Goal: Find contact information: Find contact information

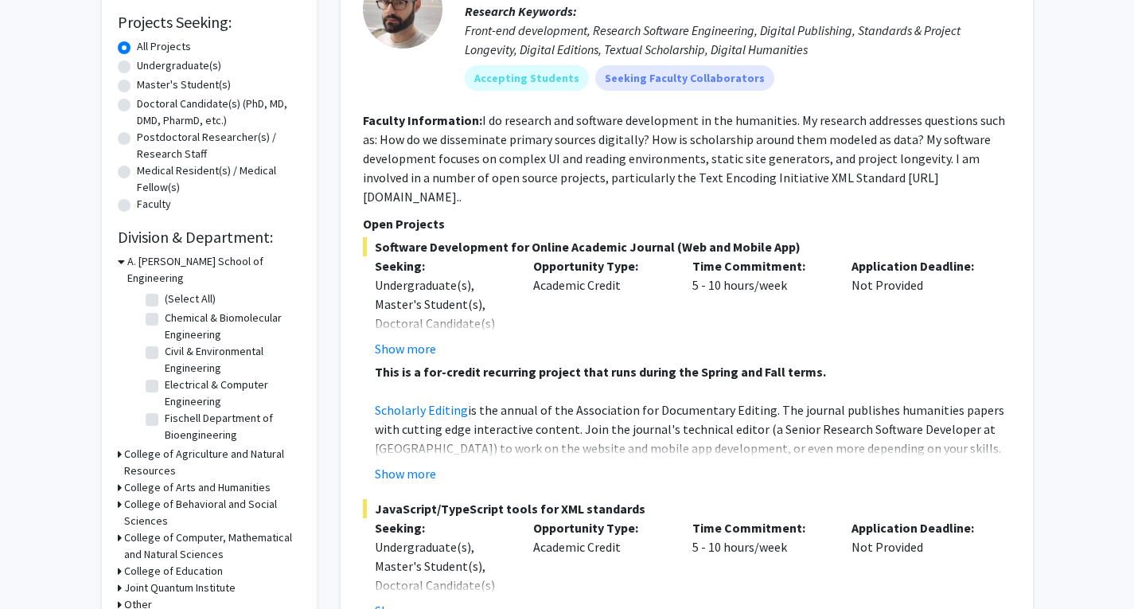
click at [118, 260] on icon at bounding box center [121, 261] width 7 height 17
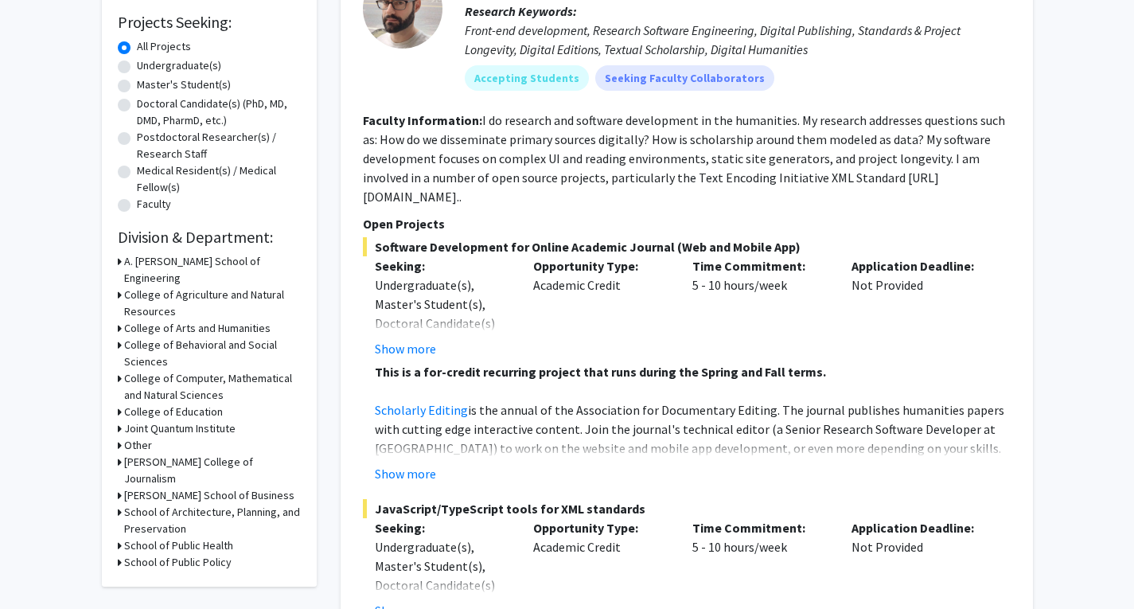
click at [117, 283] on div "Refine By Collaboration Status: Collaboration Status All Faculty/Staff Collabor…" at bounding box center [209, 204] width 215 height 764
click at [121, 287] on div "College of Agriculture and Natural Resources" at bounding box center [209, 303] width 183 height 33
click at [132, 287] on h3 "College of Agriculture and Natural Resources" at bounding box center [212, 303] width 177 height 33
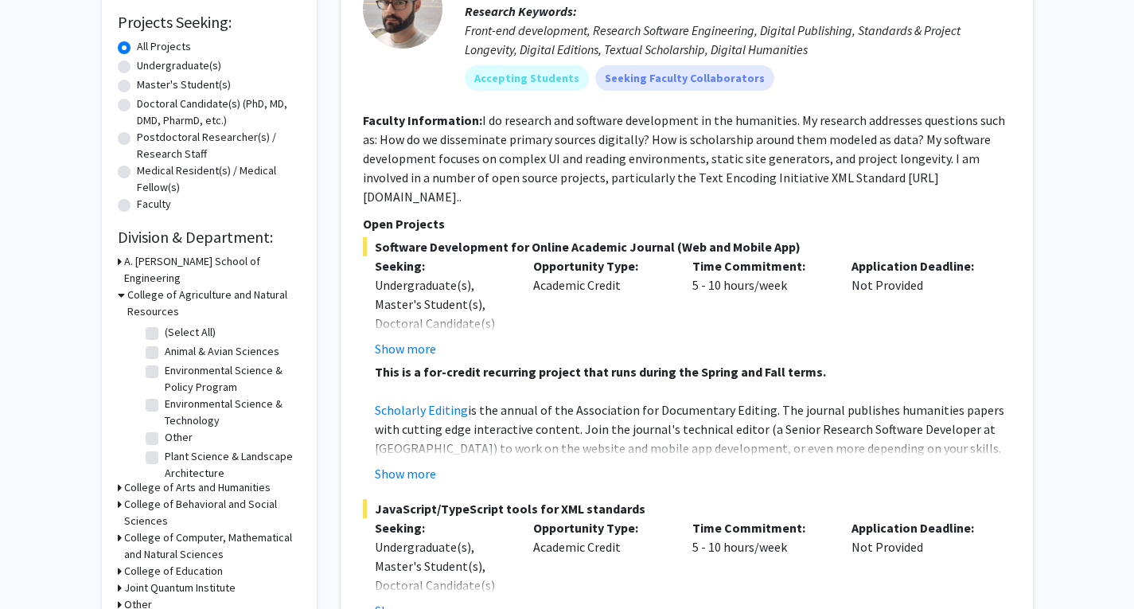
click at [165, 324] on label "(Select All)" at bounding box center [190, 332] width 51 height 17
click at [165, 324] on input "(Select All)" at bounding box center [170, 329] width 10 height 10
checkbox input "true"
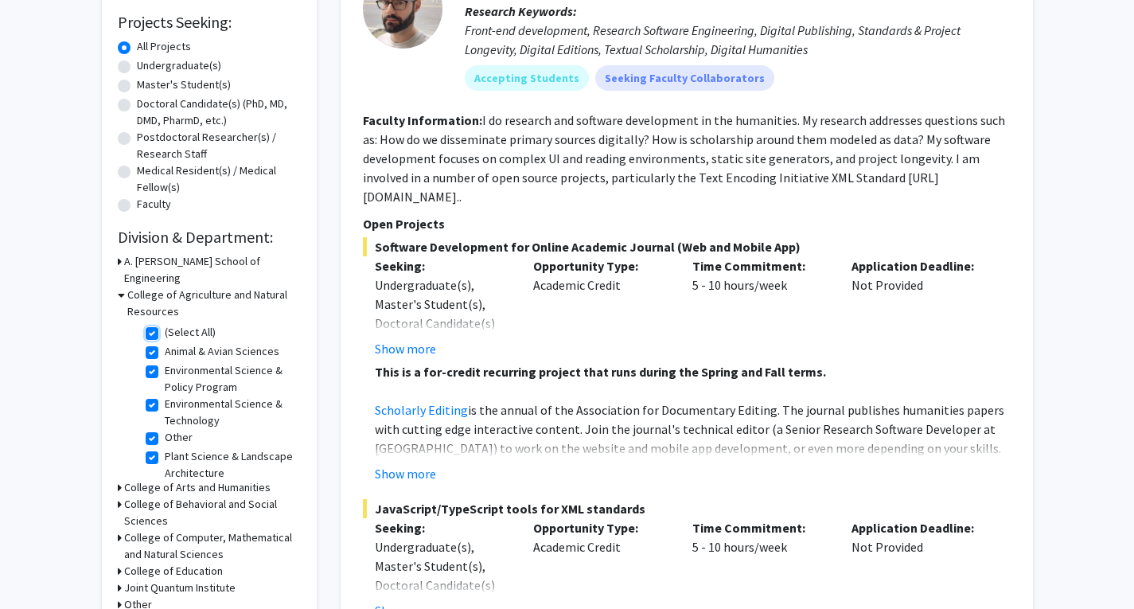
checkbox input "true"
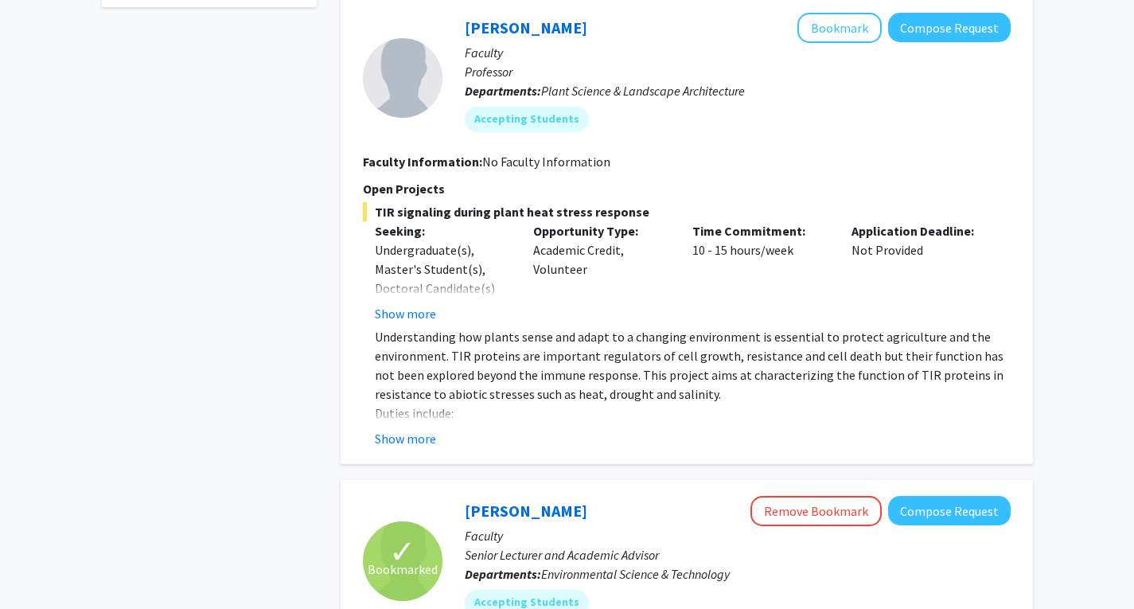
scroll to position [738, 0]
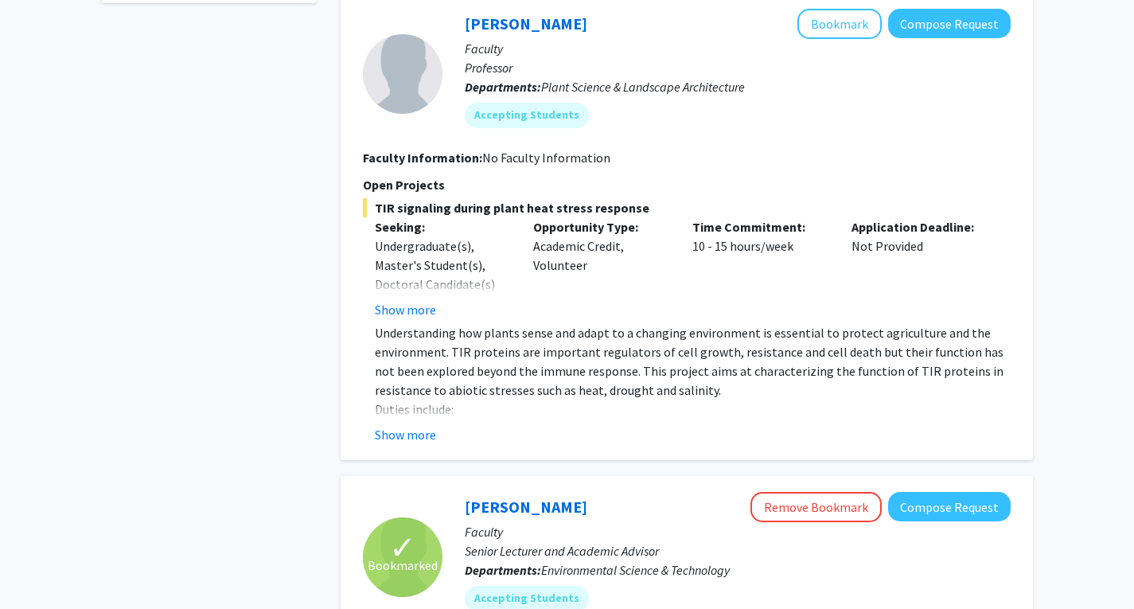
click at [510, 353] on p "Understanding how plants sense and adapt to a changing environment is essential…" at bounding box center [693, 361] width 636 height 76
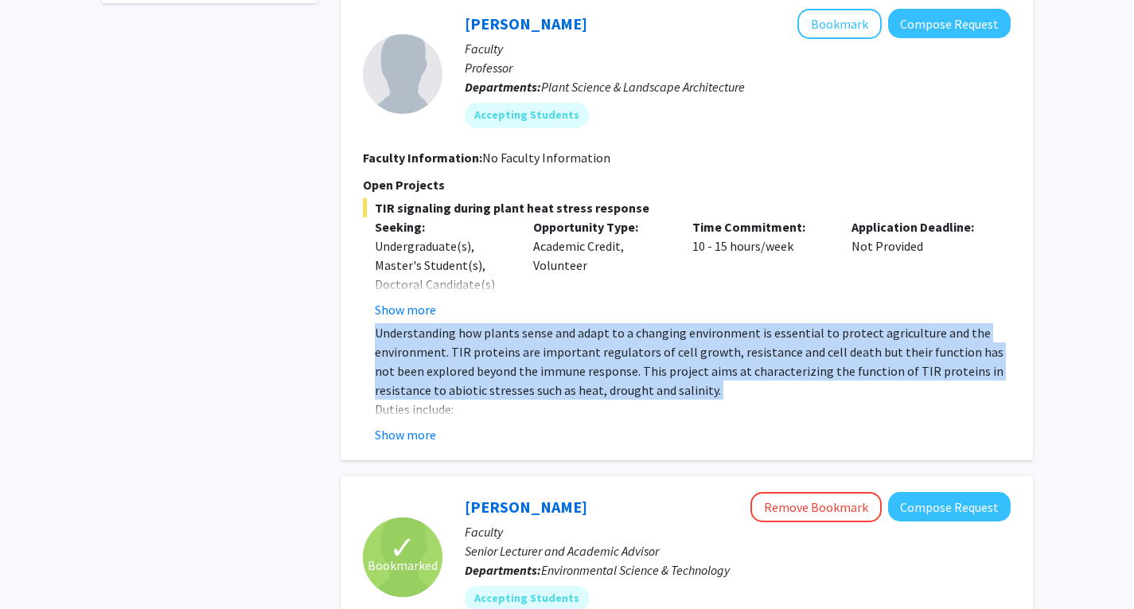
click at [510, 353] on p "Understanding how plants sense and adapt to a changing environment is essential…" at bounding box center [693, 361] width 636 height 76
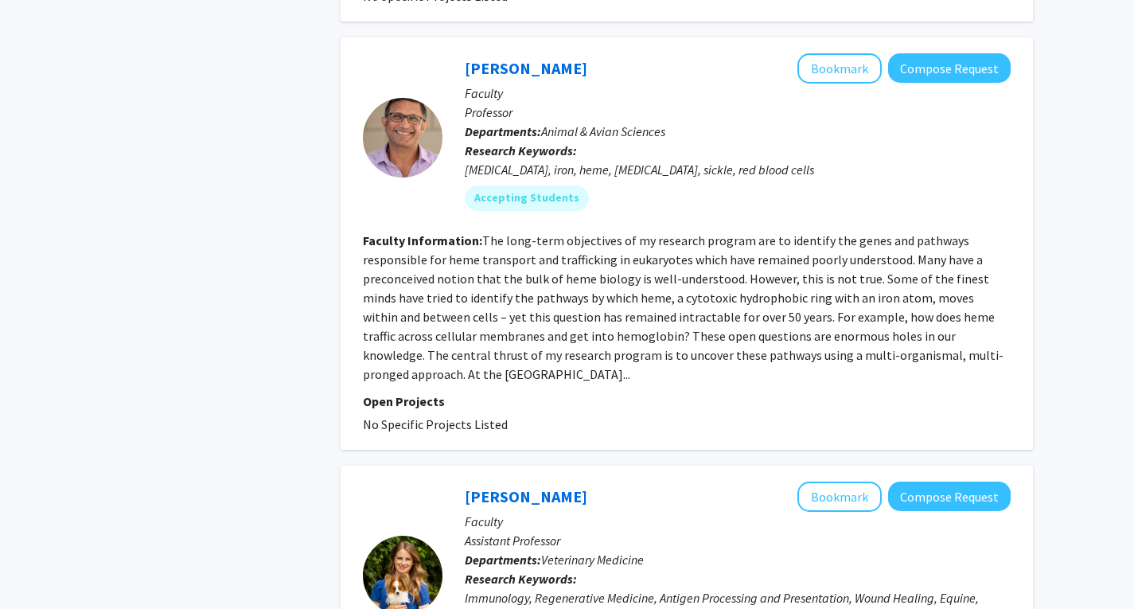
scroll to position [3799, 0]
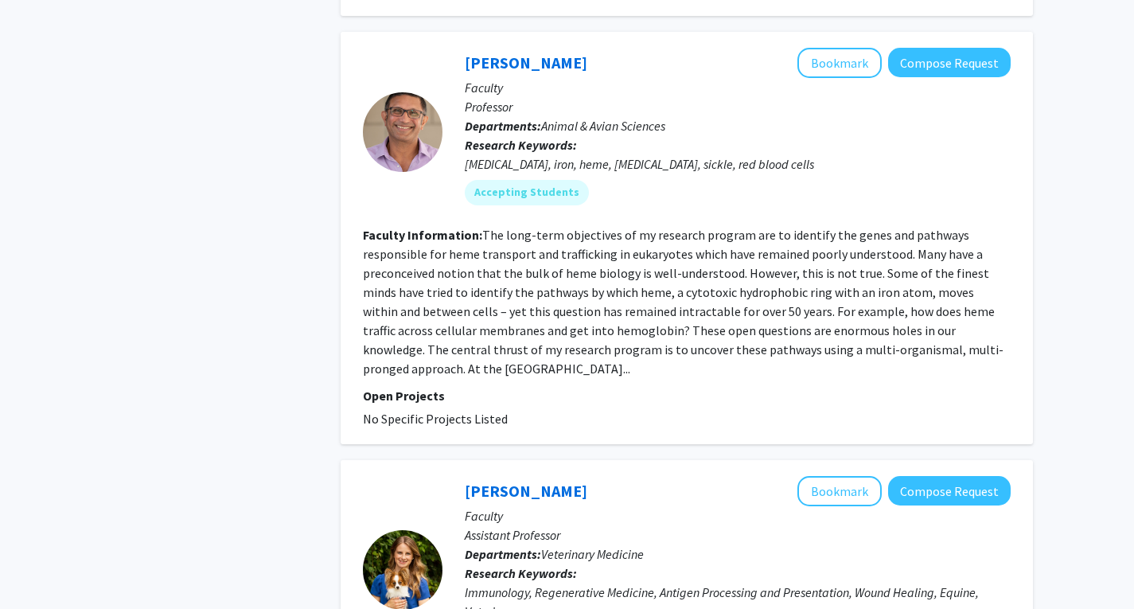
click at [521, 293] on fg-read-more "The long-term objectives of my research program are to identify the genes and p…" at bounding box center [683, 302] width 641 height 150
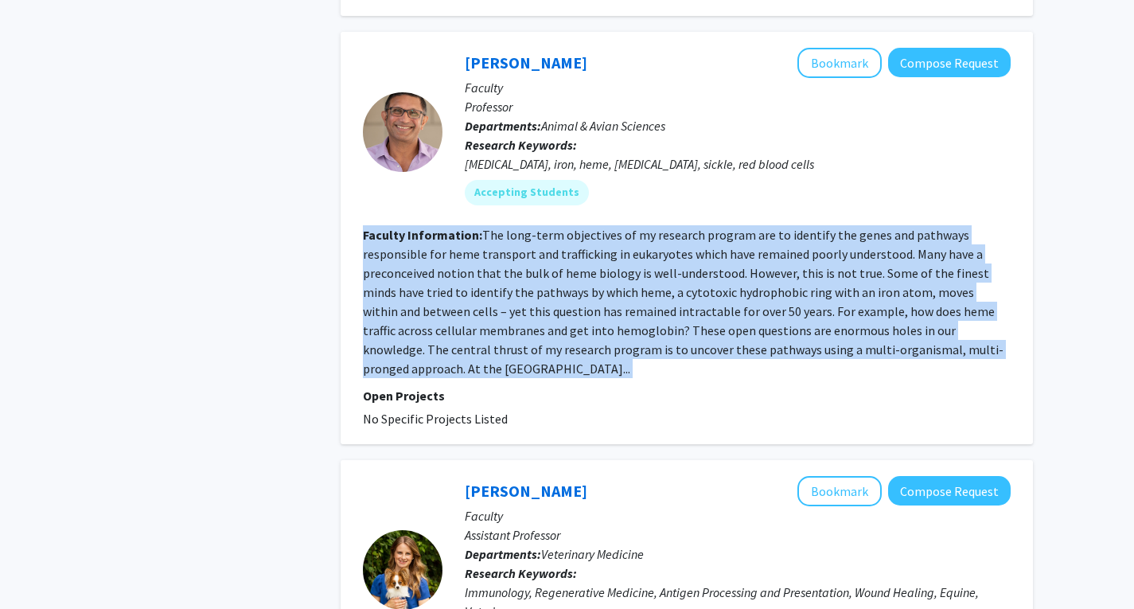
click at [521, 293] on fg-read-more "The long-term objectives of my research program are to identify the genes and p…" at bounding box center [683, 302] width 641 height 150
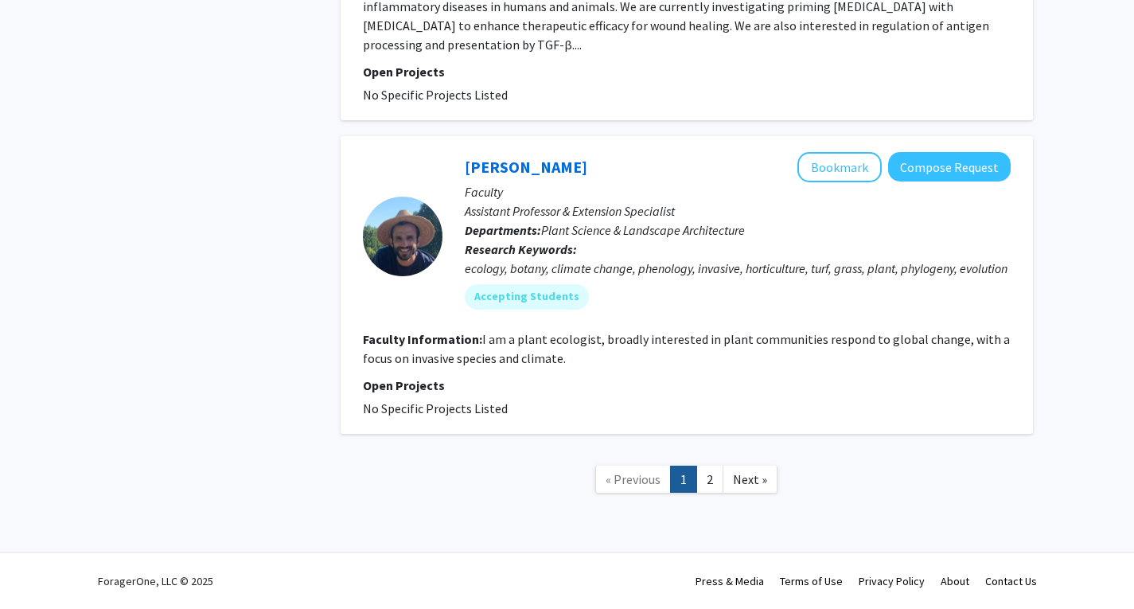
scroll to position [4514, 0]
click at [486, 157] on link "[PERSON_NAME]" at bounding box center [526, 167] width 123 height 20
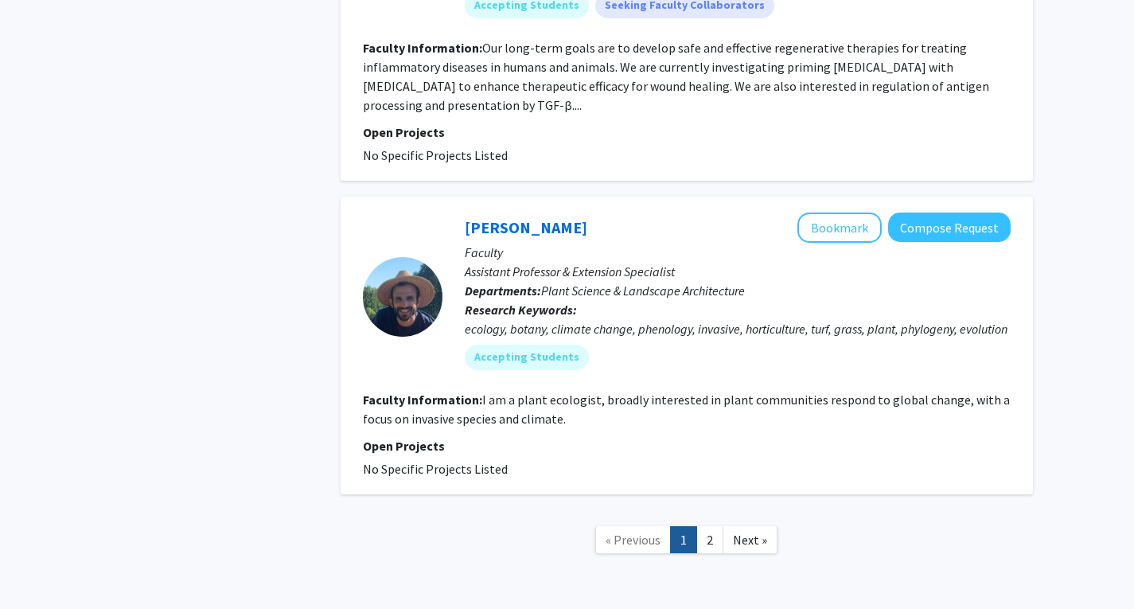
scroll to position [4514, 0]
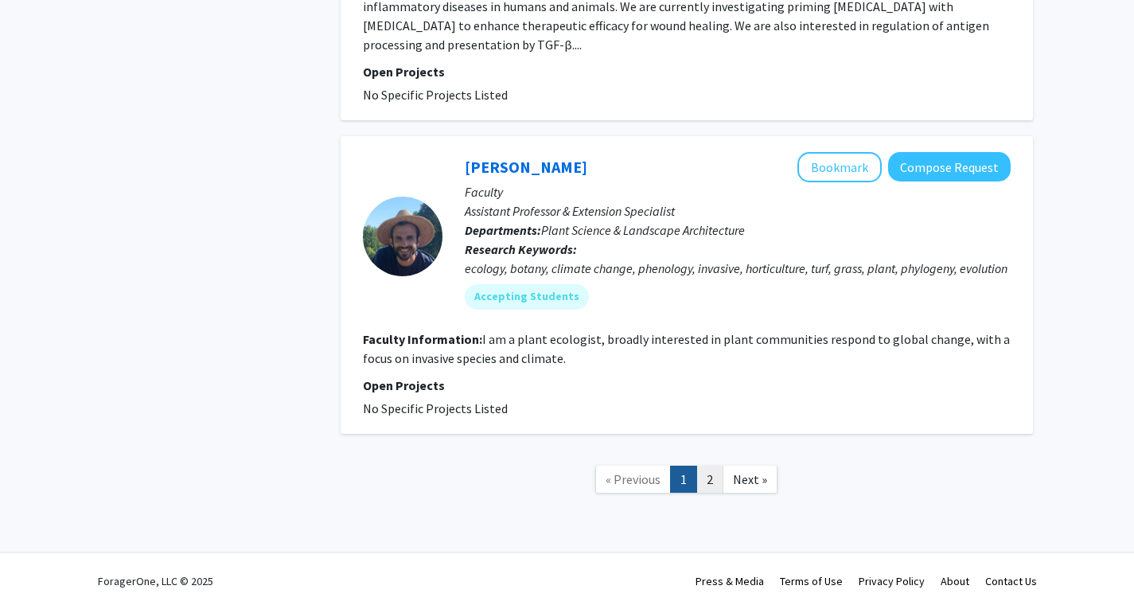
click at [718, 477] on link "2" at bounding box center [710, 480] width 27 height 28
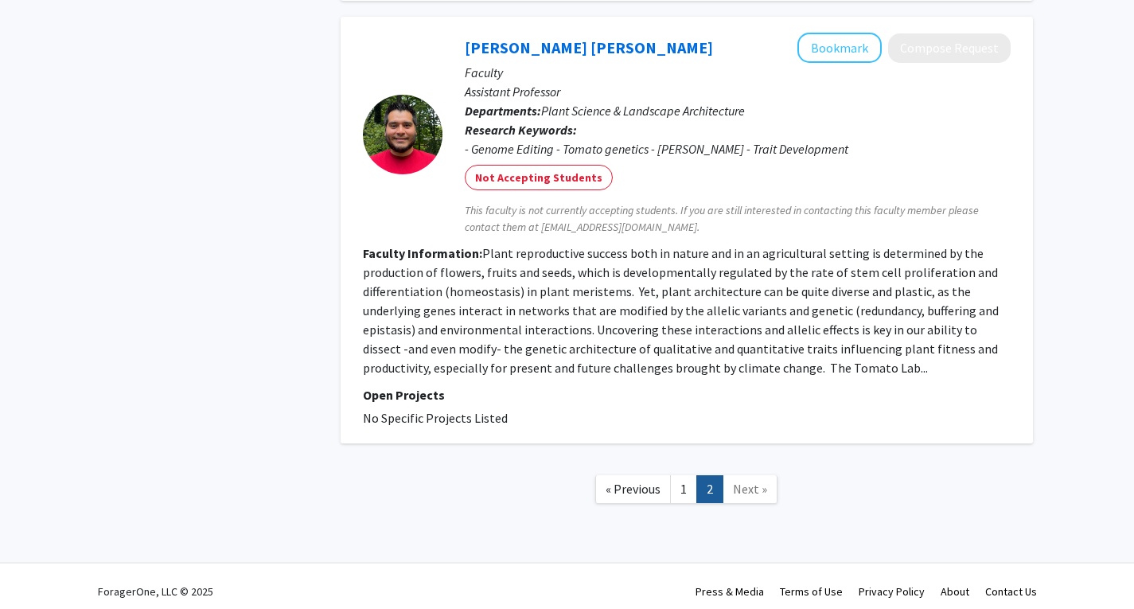
scroll to position [2630, 0]
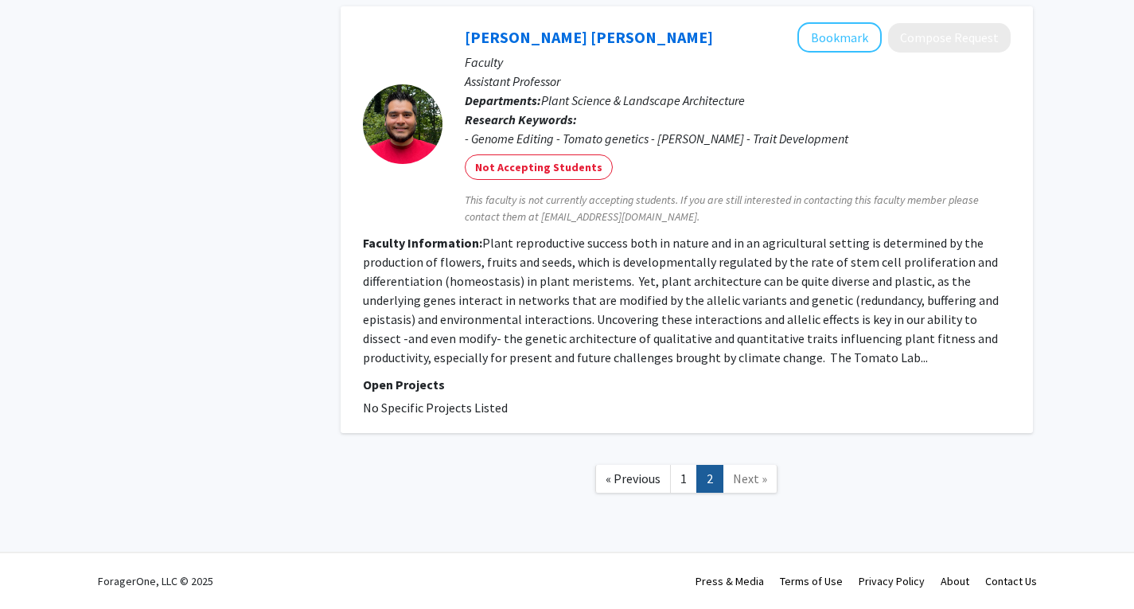
click at [583, 350] on fg-read-more "Plant reproductive success both in nature and in an agricultural setting is det…" at bounding box center [681, 300] width 636 height 131
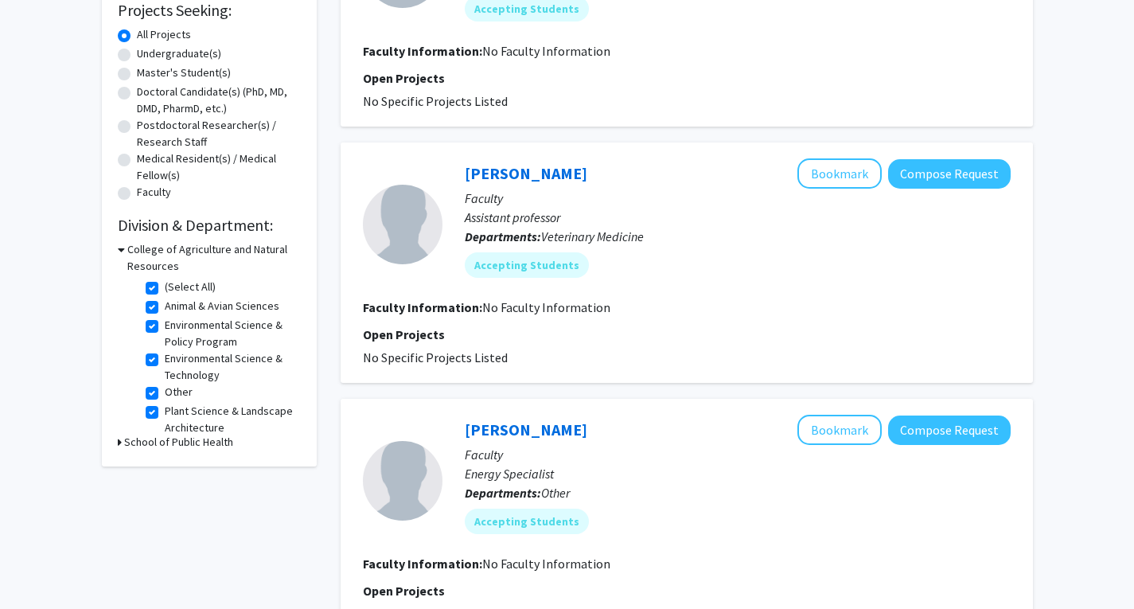
scroll to position [275, 0]
click at [165, 283] on label "(Select All)" at bounding box center [190, 286] width 51 height 17
click at [165, 283] on input "(Select All)" at bounding box center [170, 283] width 10 height 10
checkbox input "false"
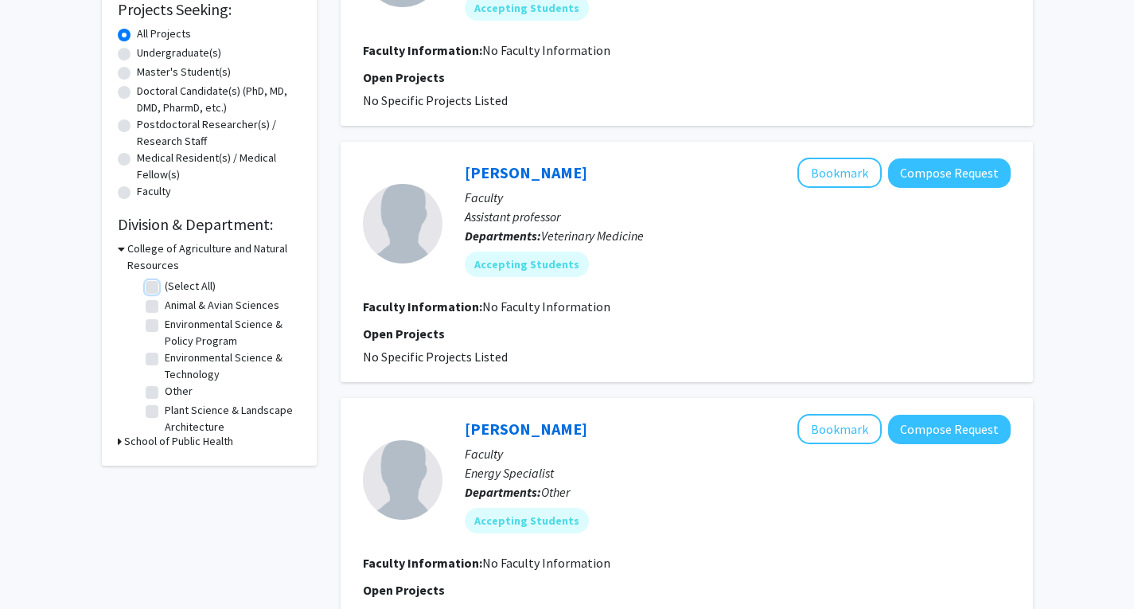
checkbox input "false"
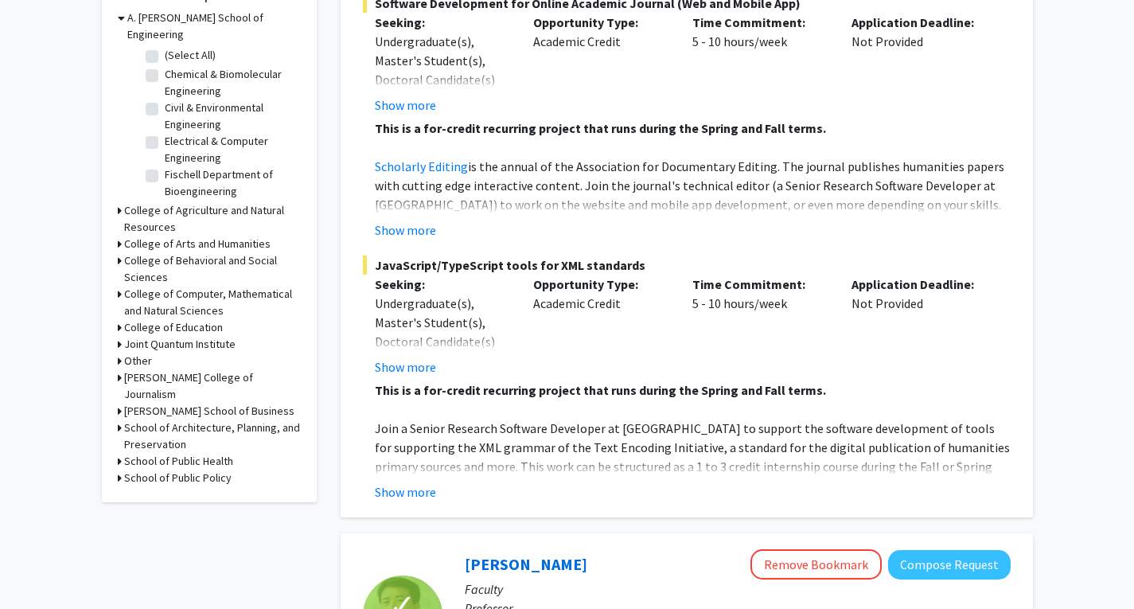
scroll to position [507, 0]
click at [118, 285] on icon at bounding box center [120, 293] width 4 height 17
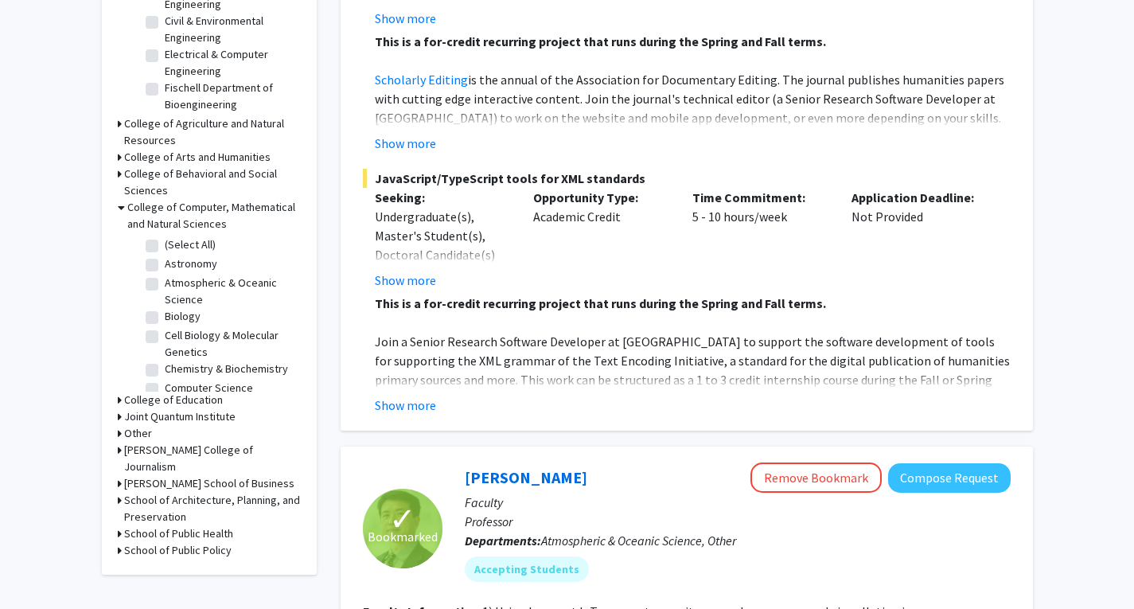
scroll to position [596, 0]
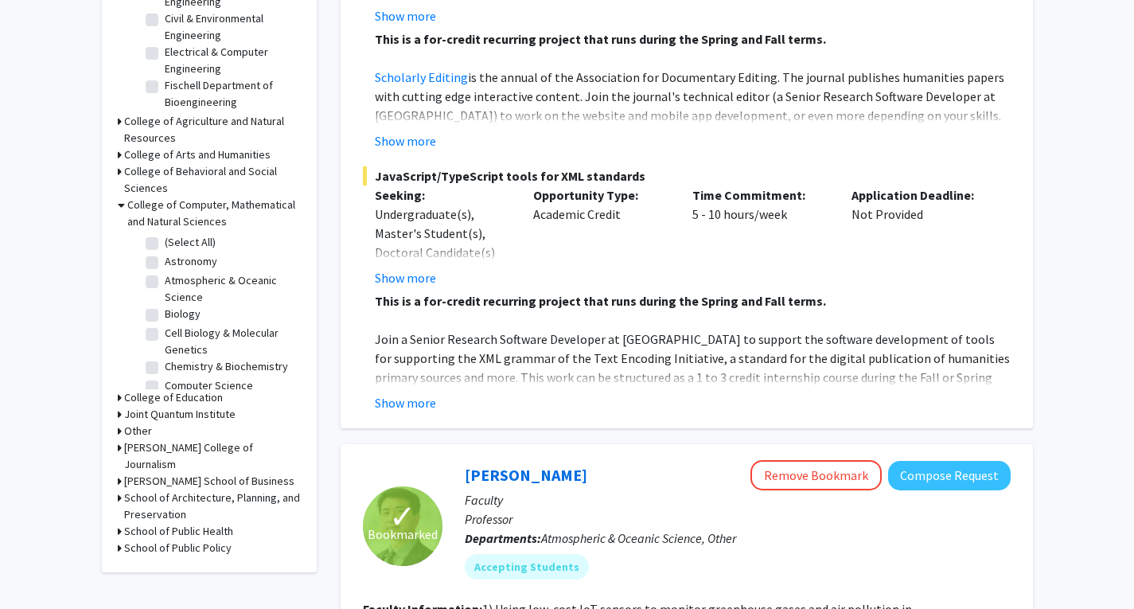
click at [165, 272] on label "Atmospheric & Oceanic Science" at bounding box center [231, 288] width 132 height 33
click at [165, 272] on input "Atmospheric & Oceanic Science" at bounding box center [170, 277] width 10 height 10
checkbox input "true"
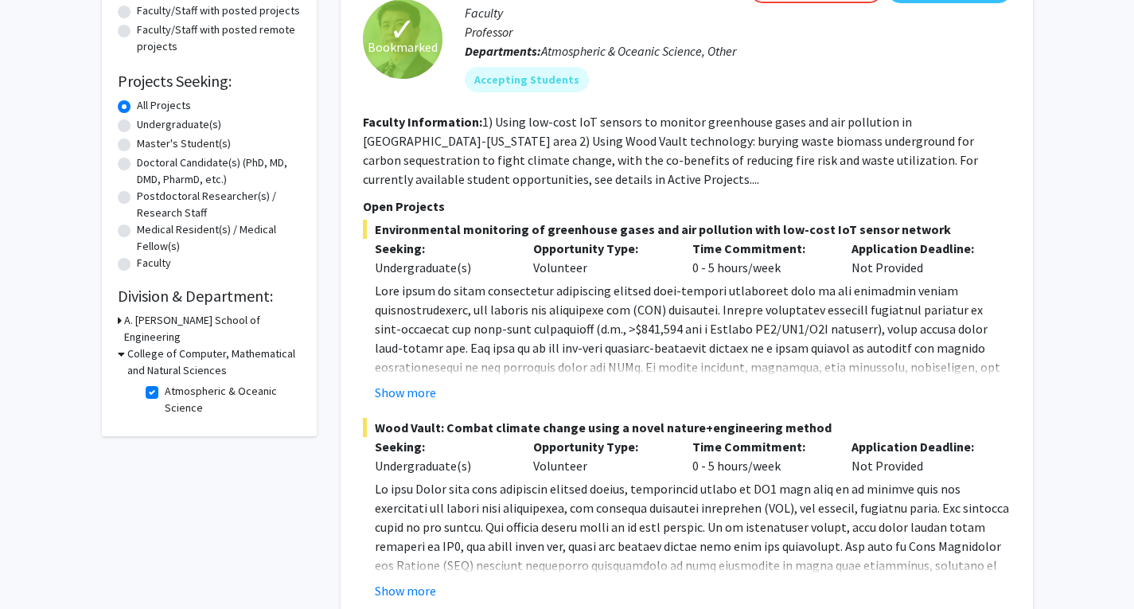
scroll to position [203, 0]
click at [165, 384] on label "Atmospheric & Oceanic Science" at bounding box center [231, 400] width 132 height 33
click at [165, 384] on input "Atmospheric & Oceanic Science" at bounding box center [170, 389] width 10 height 10
checkbox input "false"
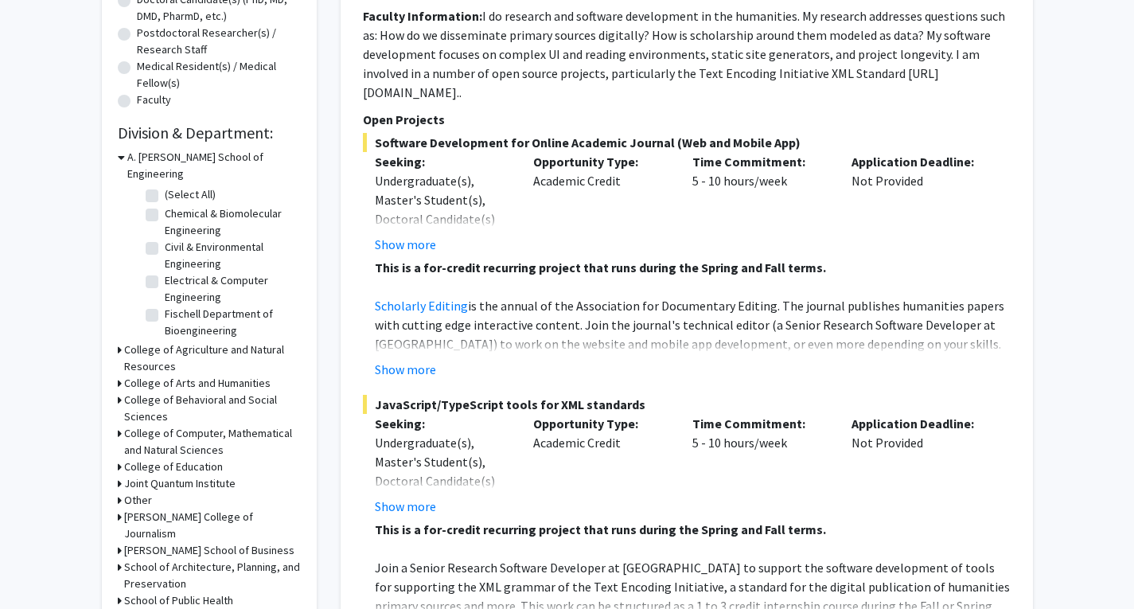
scroll to position [365, 0]
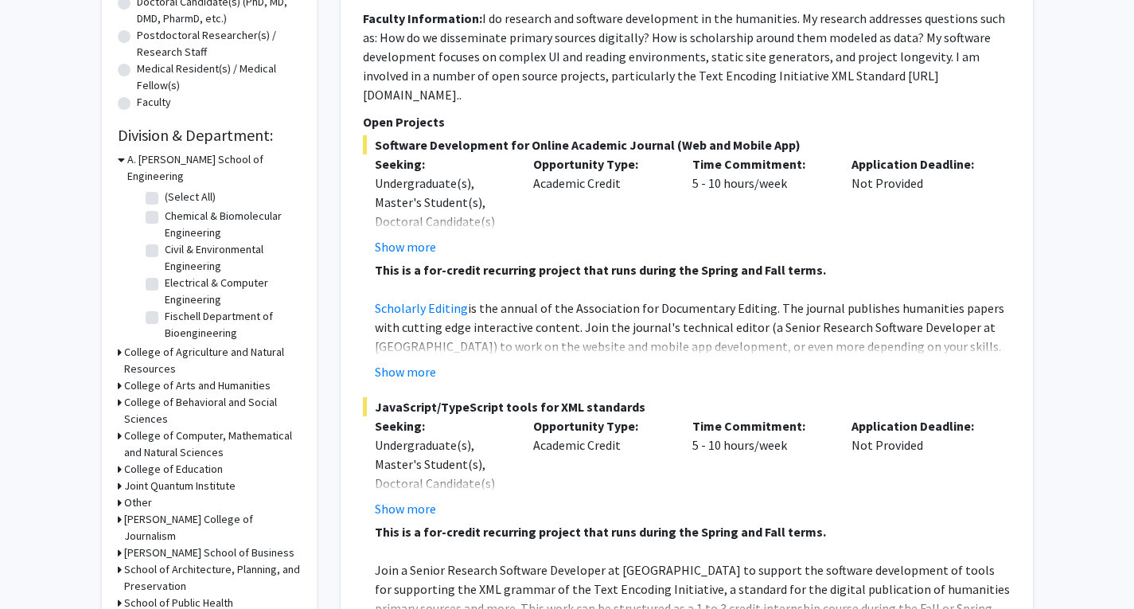
click at [114, 416] on div "Refine By Collaboration Status: Collaboration Status All Faculty/Staff Collabor…" at bounding box center [209, 183] width 215 height 924
click at [116, 416] on div "Refine By Collaboration Status: Collaboration Status All Faculty/Staff Collabor…" at bounding box center [209, 183] width 215 height 924
click at [119, 428] on icon at bounding box center [120, 436] width 4 height 17
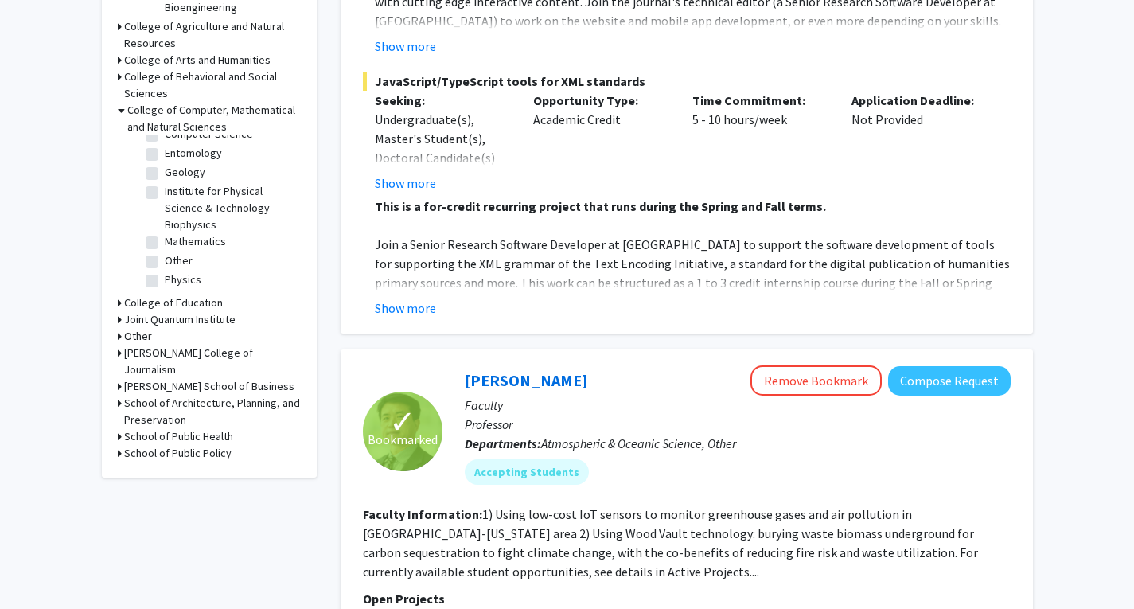
scroll to position [693, 0]
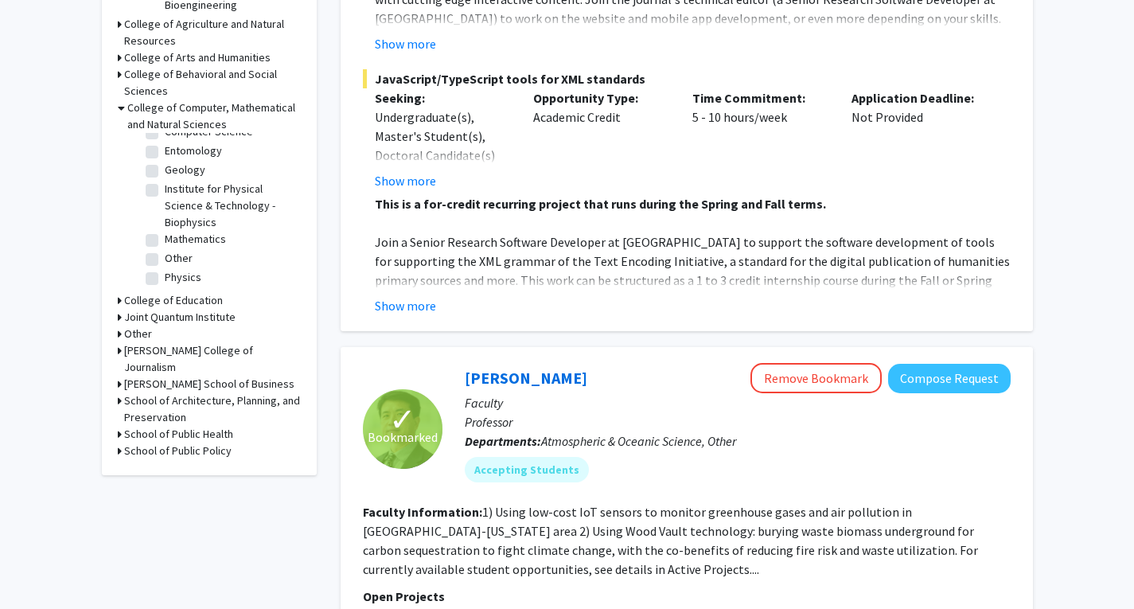
click at [186, 426] on h3 "School of Public Health" at bounding box center [178, 434] width 109 height 17
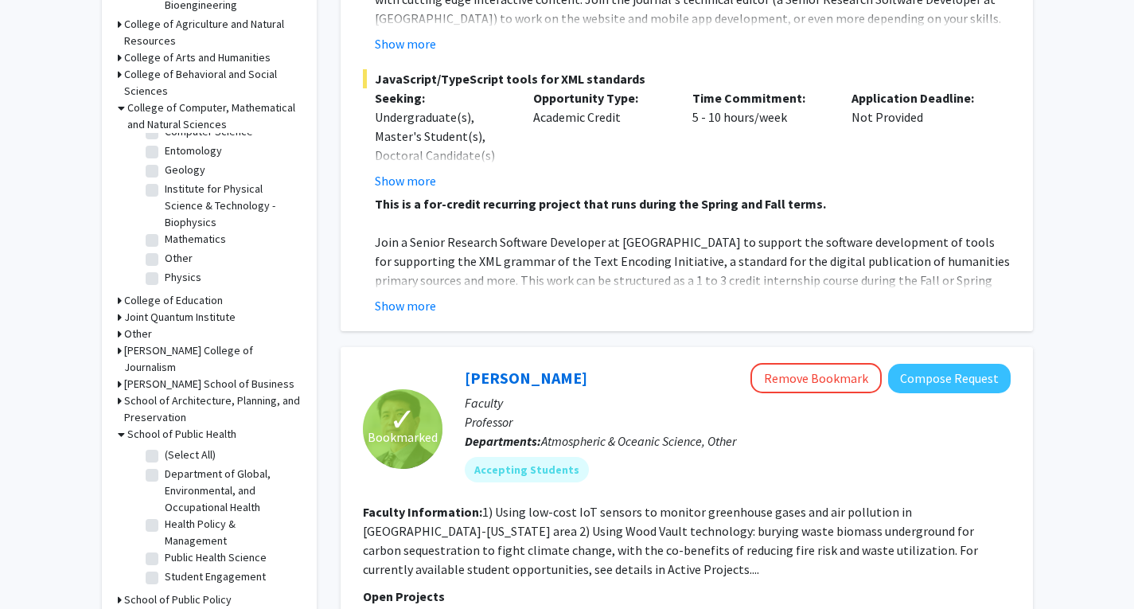
click at [165, 447] on label "(Select All)" at bounding box center [190, 455] width 51 height 17
click at [165, 447] on input "(Select All)" at bounding box center [170, 452] width 10 height 10
checkbox input "true"
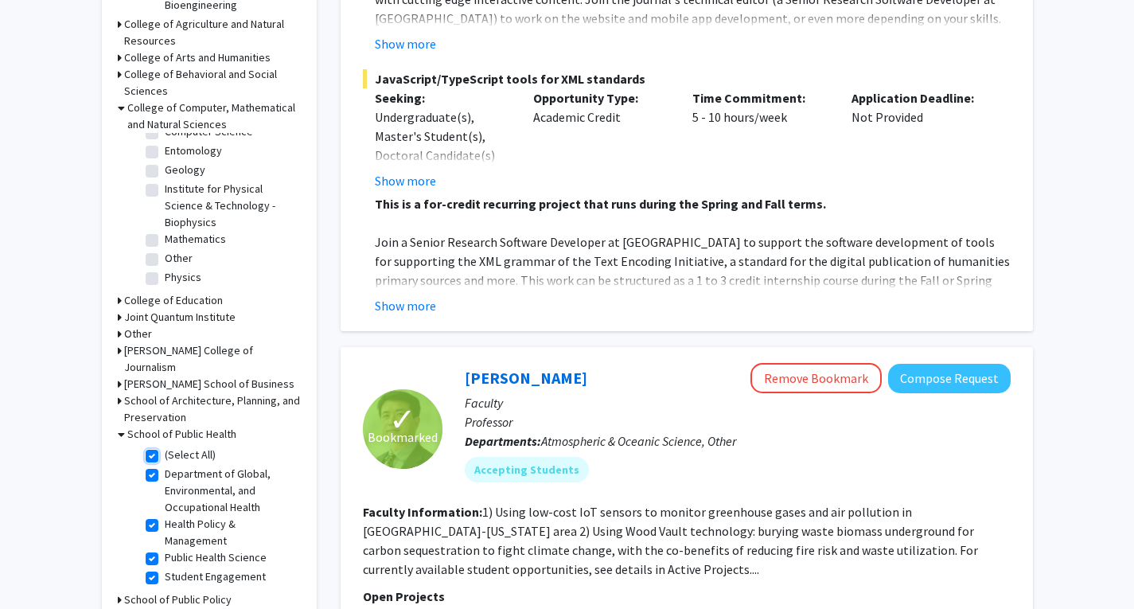
checkbox input "true"
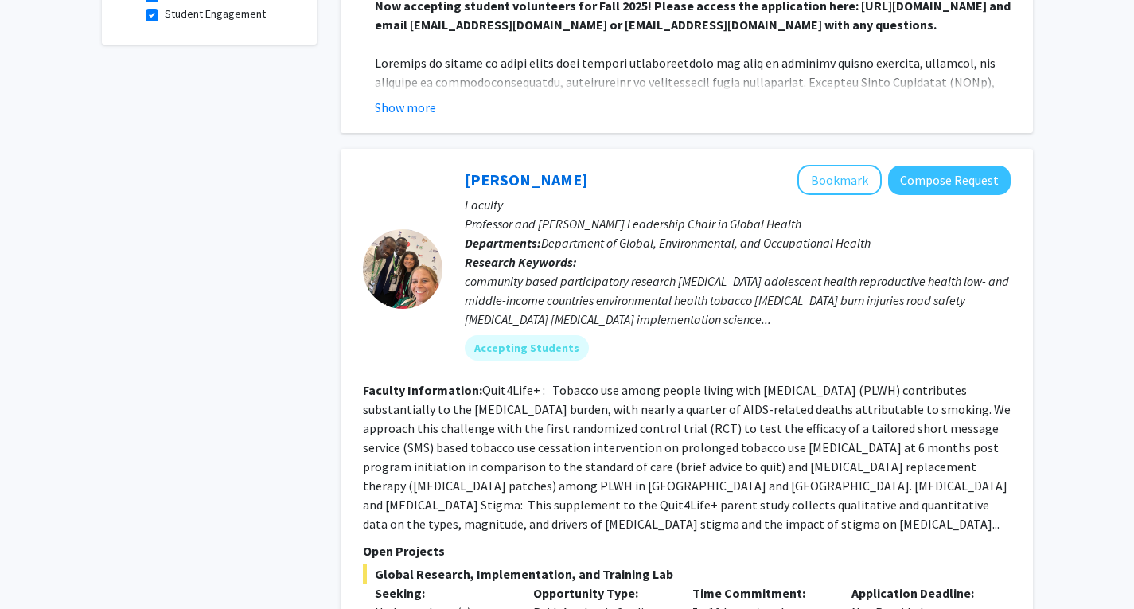
scroll to position [687, 0]
click at [557, 443] on fg-read-more "Quit4Life+ : Tobacco use among people living with [MEDICAL_DATA] (PLWH) contrib…" at bounding box center [687, 456] width 648 height 150
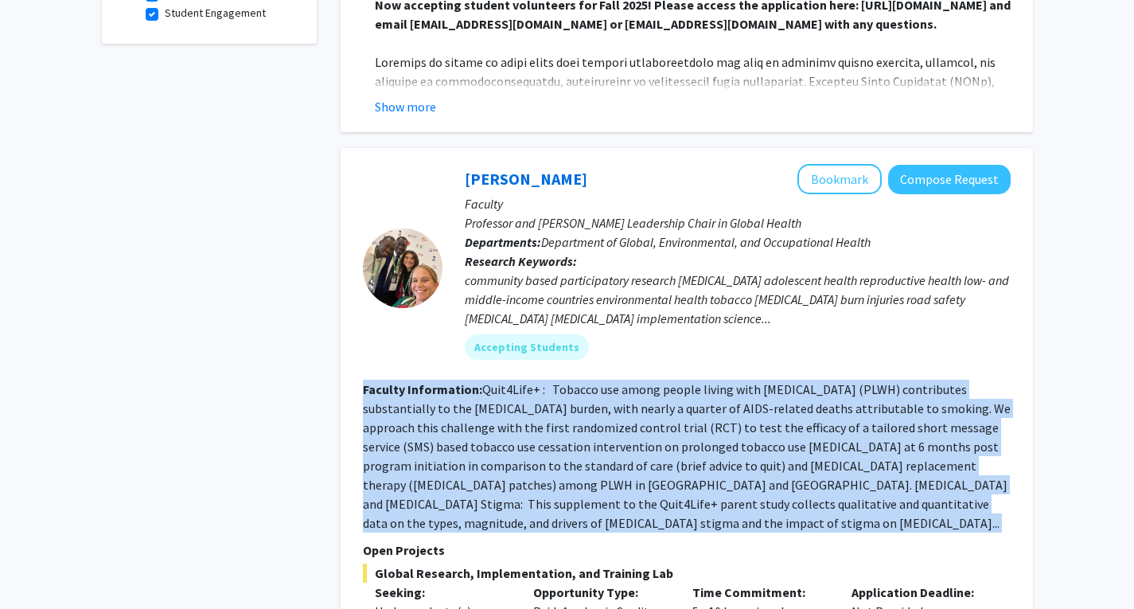
click at [557, 443] on fg-read-more "Quit4Life+ : Tobacco use among people living with [MEDICAL_DATA] (PLWH) contrib…" at bounding box center [687, 456] width 648 height 150
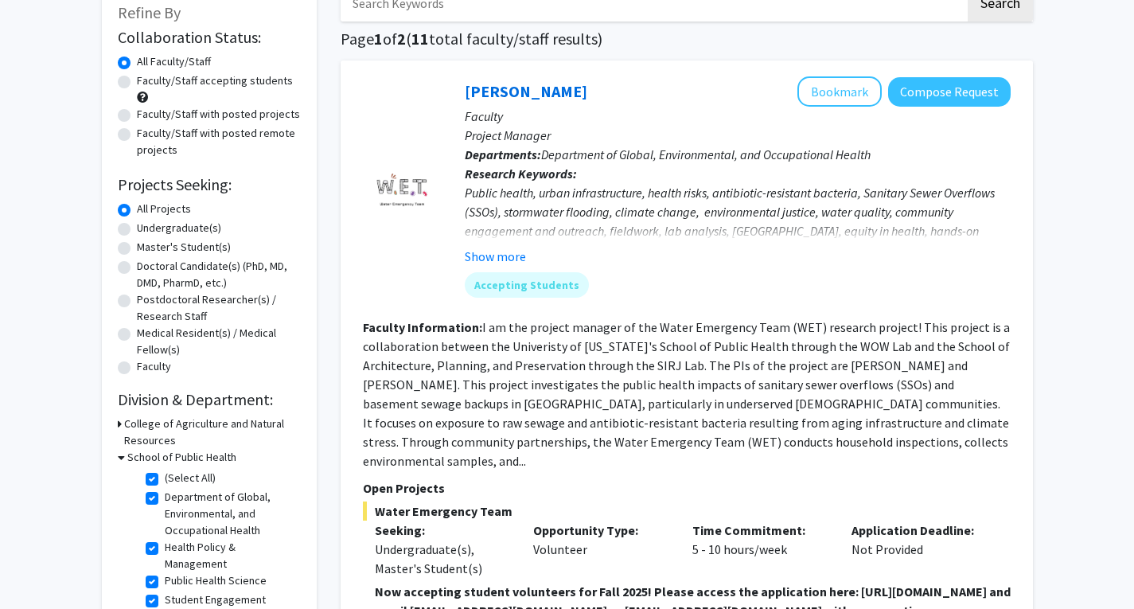
scroll to position [97, 0]
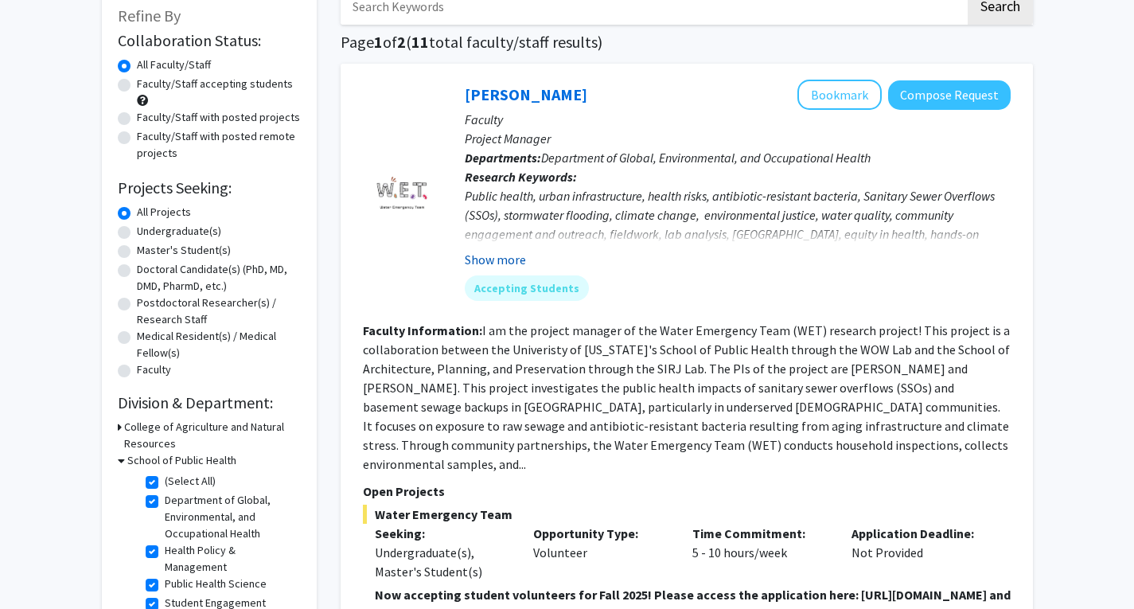
click at [486, 259] on button "Show more" at bounding box center [495, 259] width 61 height 19
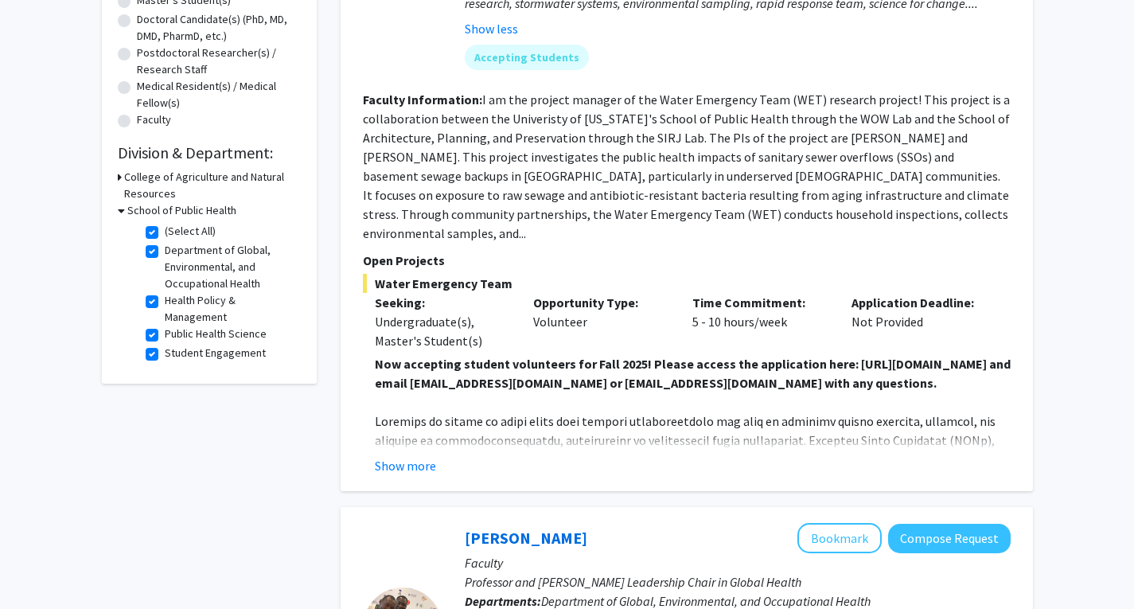
scroll to position [351, 0]
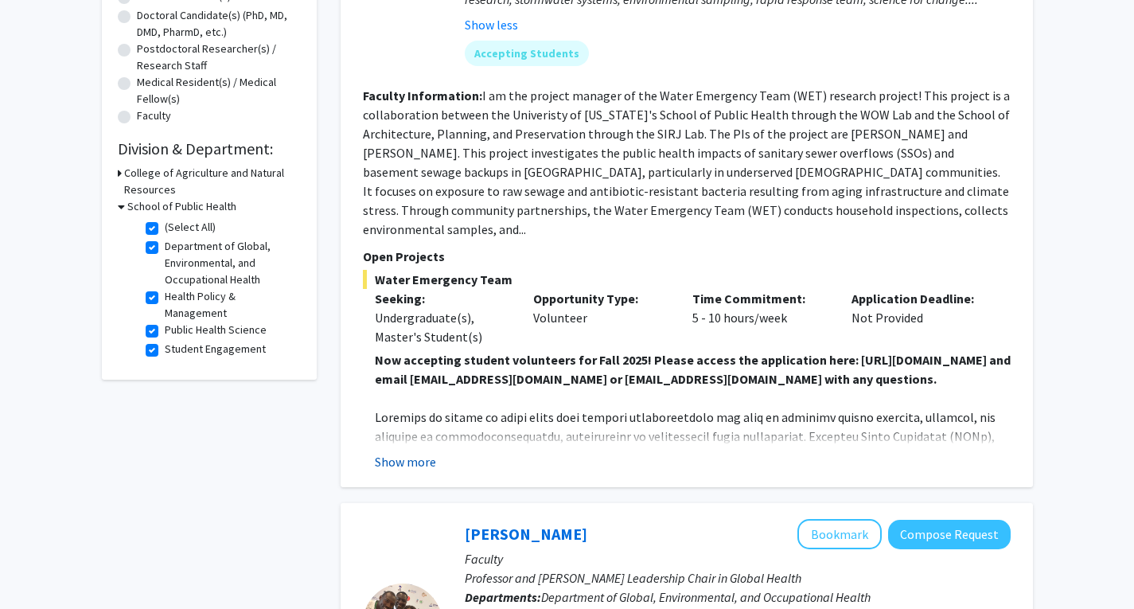
click at [421, 455] on button "Show more" at bounding box center [405, 461] width 61 height 19
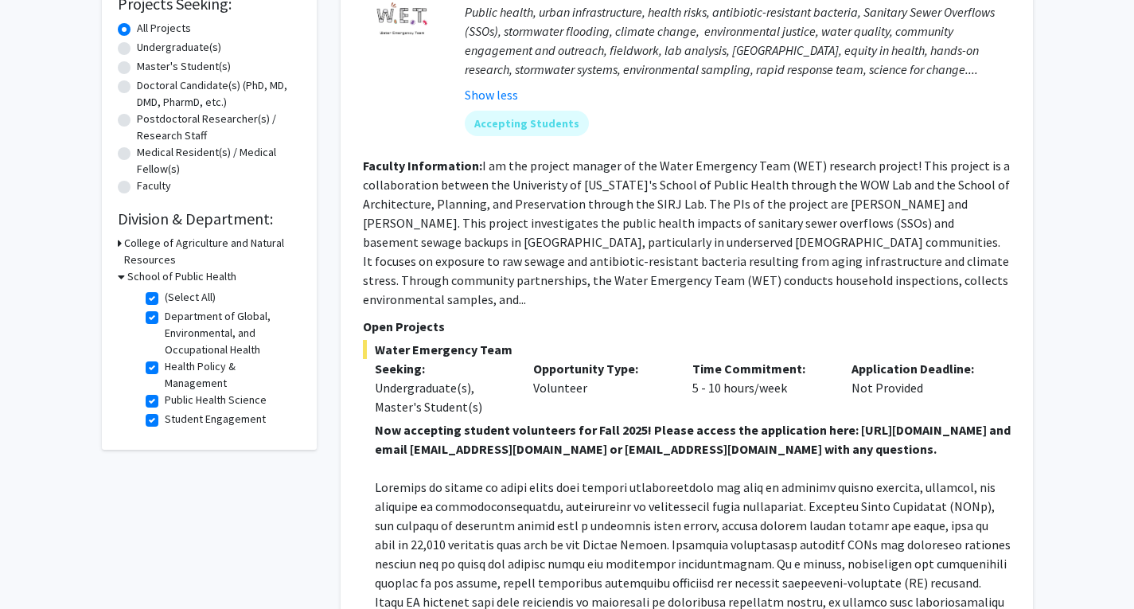
scroll to position [143, 0]
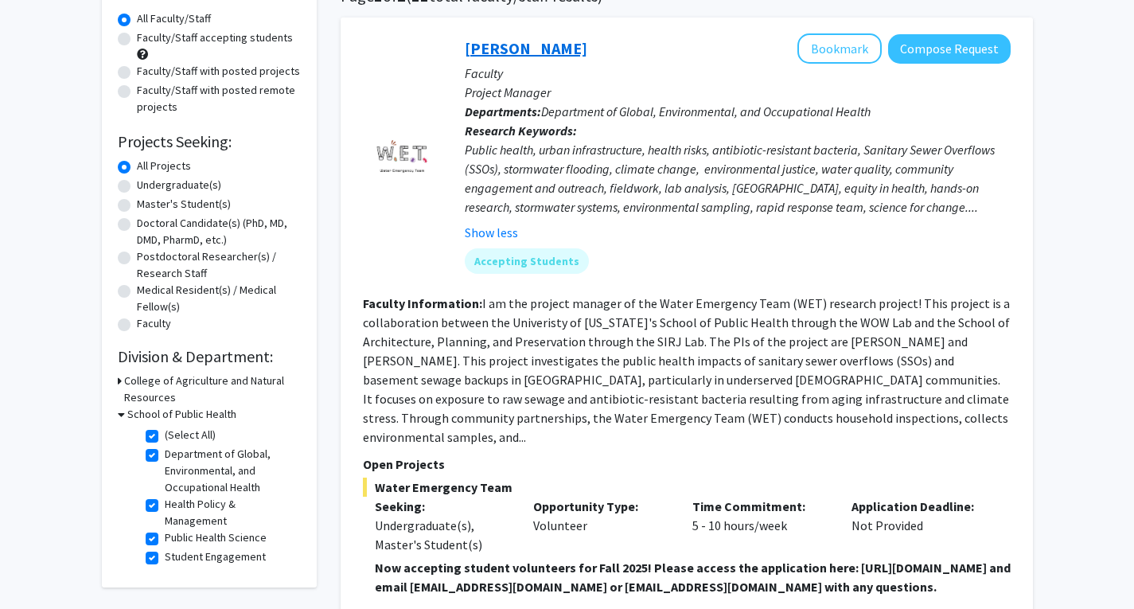
click at [588, 44] on link "[PERSON_NAME]" at bounding box center [526, 48] width 123 height 20
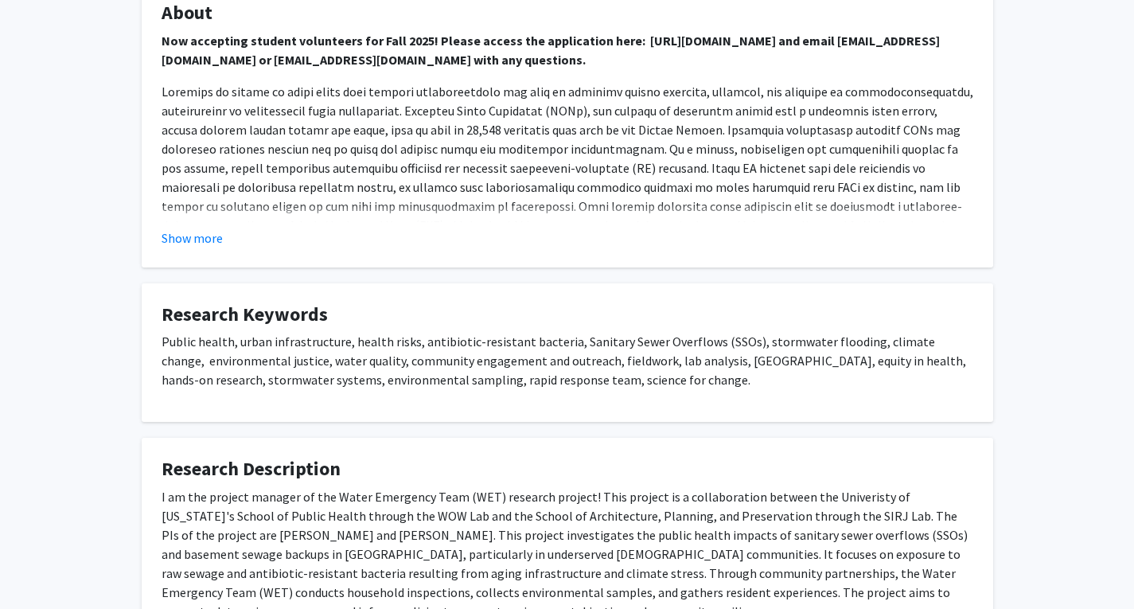
scroll to position [593, 0]
click at [442, 167] on span at bounding box center [568, 225] width 812 height 283
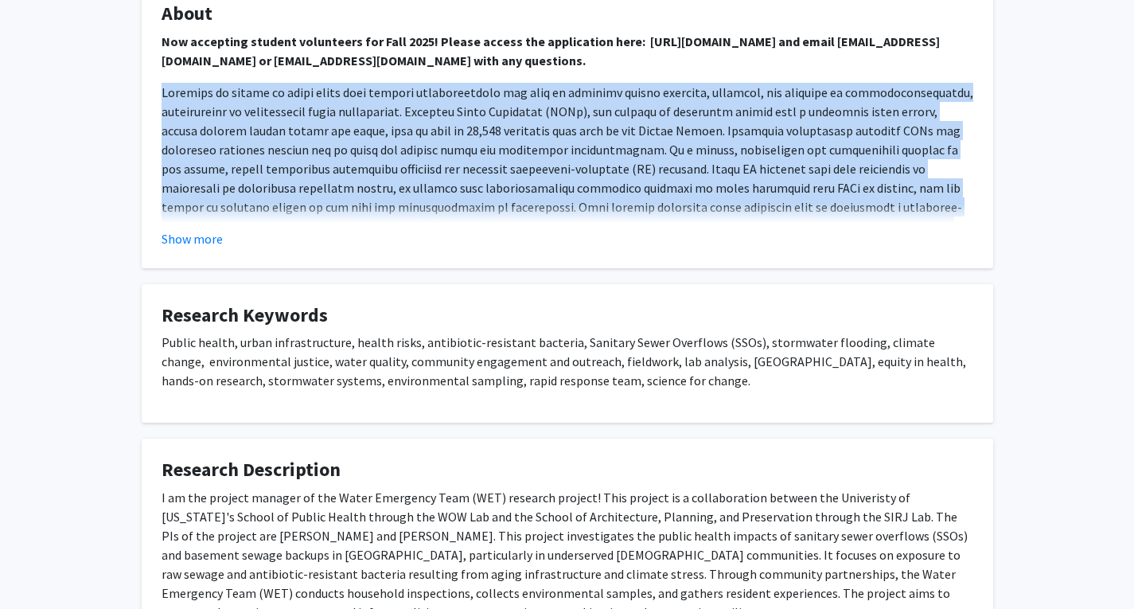
click at [442, 167] on span at bounding box center [568, 225] width 812 height 283
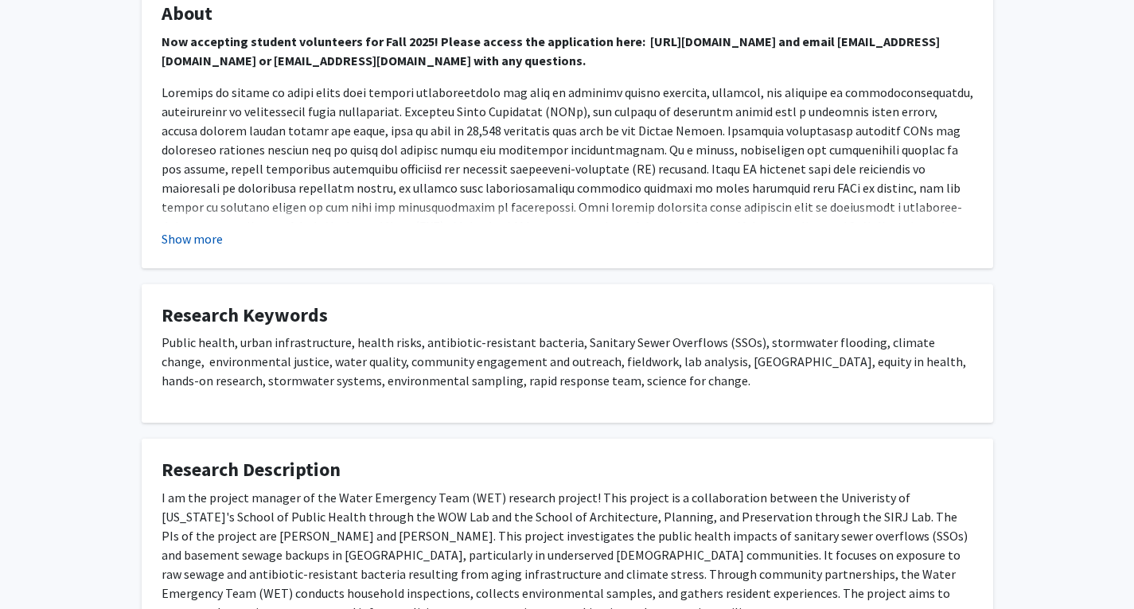
click at [200, 239] on button "Show more" at bounding box center [192, 238] width 61 height 19
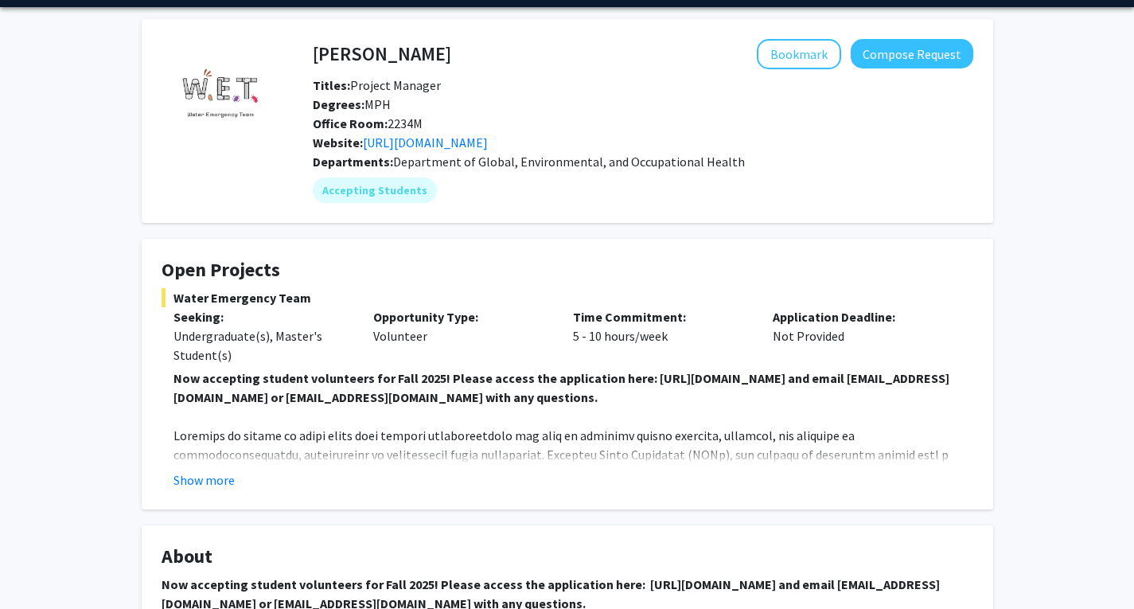
scroll to position [0, 0]
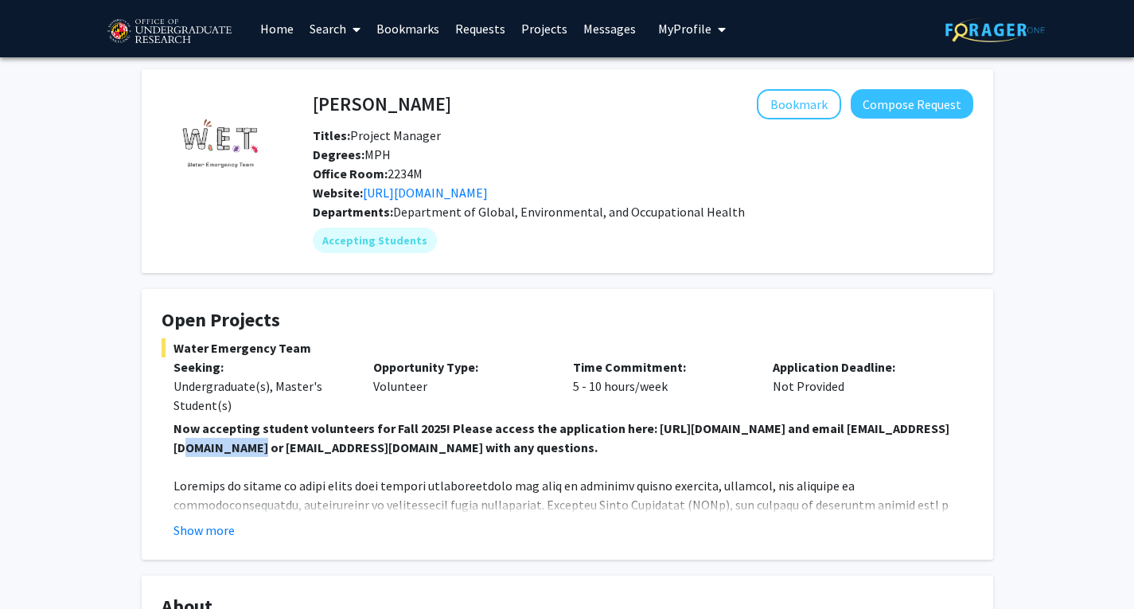
drag, startPoint x: 170, startPoint y: 448, endPoint x: 253, endPoint y: 443, distance: 83.0
click at [253, 443] on fg-read-more "Now accepting student volunteers for Fall 2025! Please access the application h…" at bounding box center [568, 479] width 812 height 121
drag, startPoint x: 275, startPoint y: 447, endPoint x: 380, endPoint y: 451, distance: 105.2
click at [380, 451] on strong "Now accepting student volunteers for Fall 2025! Please access the application h…" at bounding box center [562, 437] width 776 height 35
copy strong "sgazitro@umd.edu"
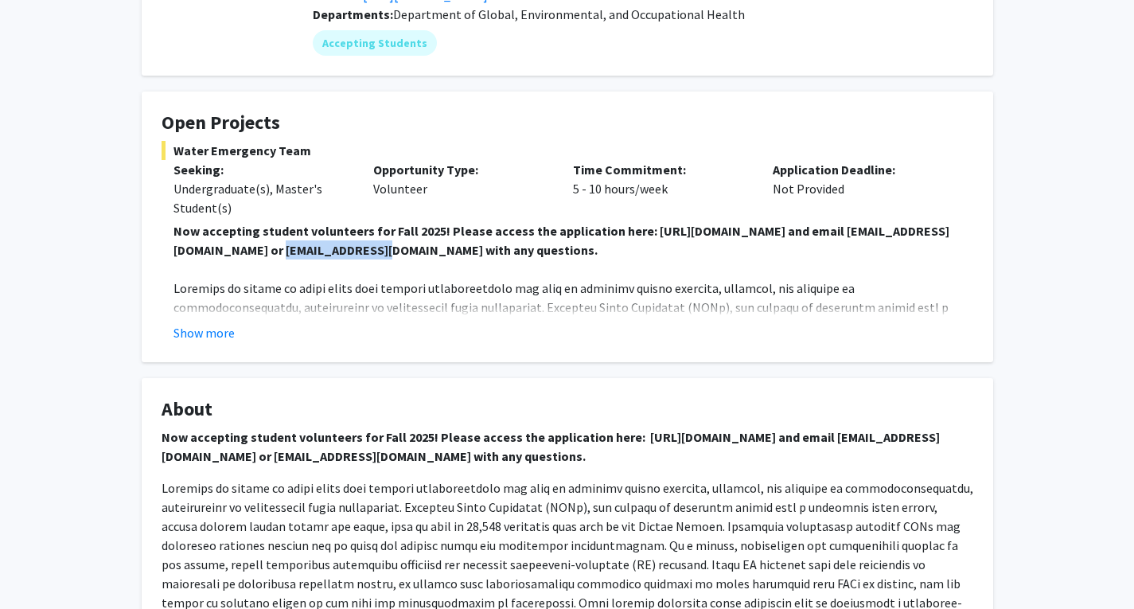
scroll to position [198, 0]
drag, startPoint x: 627, startPoint y: 435, endPoint x: 845, endPoint y: 441, distance: 217.4
click at [845, 441] on strong "Now accepting student volunteers for Fall 2025! Please access the application h…" at bounding box center [551, 445] width 779 height 35
copy strong "https://forms.gle/vABvS8fVzUefN9QF6"
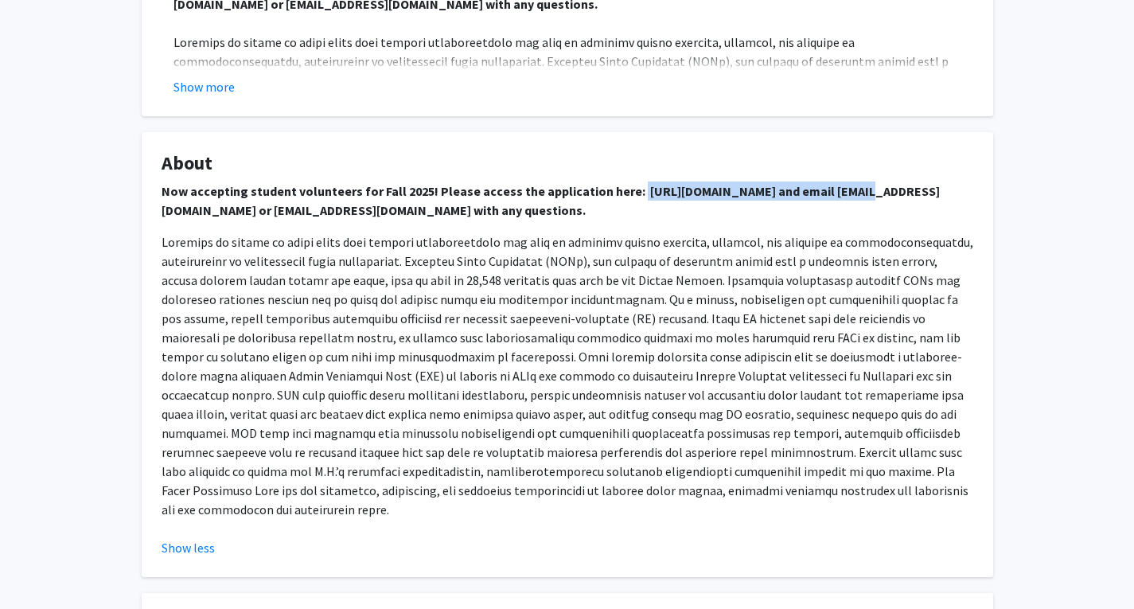
scroll to position [447, 0]
